Goal: Information Seeking & Learning: Learn about a topic

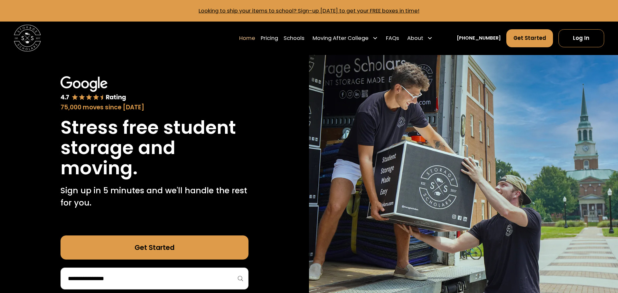
click at [171, 48] on div "Home Pricing Schools Moving After College Commercial Projects Apartment Moving …" at bounding box center [309, 38] width 590 height 33
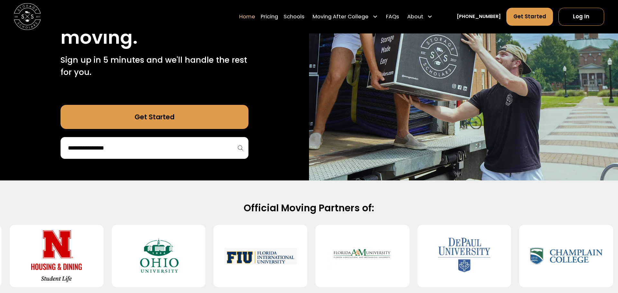
scroll to position [149, 0]
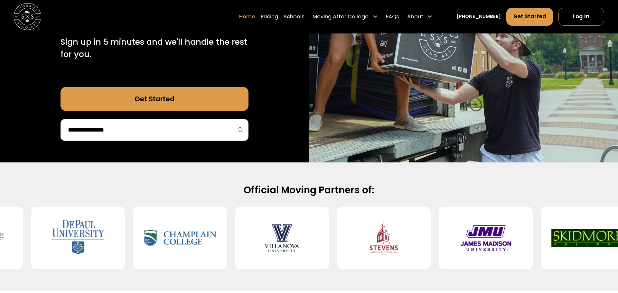
click at [111, 130] on input "search" at bounding box center [154, 130] width 174 height 11
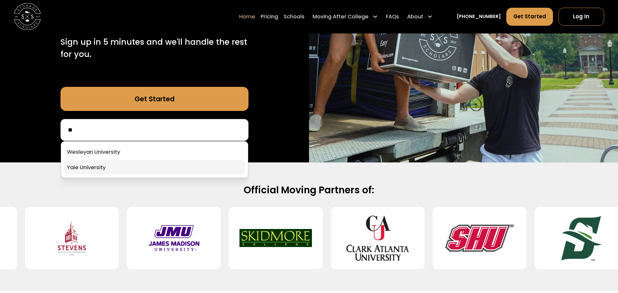
type input "**"
click at [98, 169] on link at bounding box center [154, 167] width 181 height 14
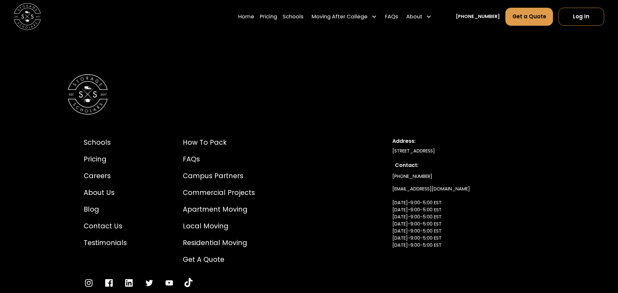
scroll to position [3022, 0]
click at [98, 171] on div "Careers" at bounding box center [105, 176] width 43 height 10
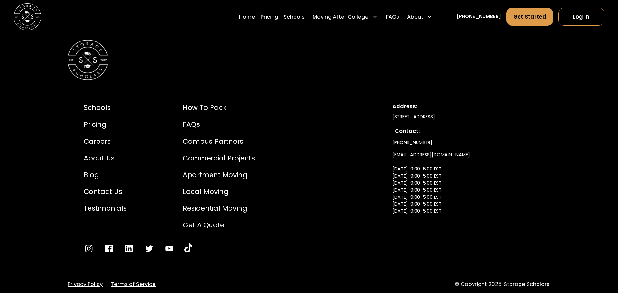
scroll to position [1487, 0]
